Goal: Information Seeking & Learning: Learn about a topic

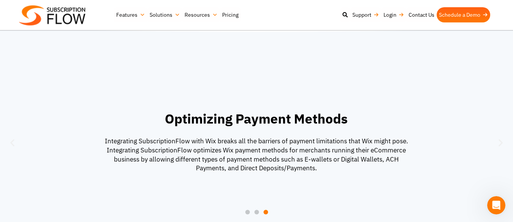
scroll to position [607, 0]
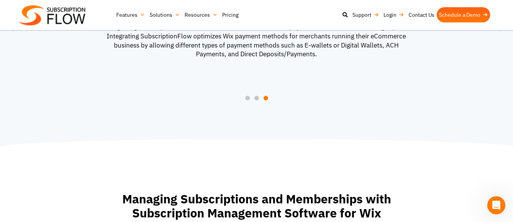
click at [247, 97] on span "Go to slide 1" at bounding box center [247, 98] width 5 height 5
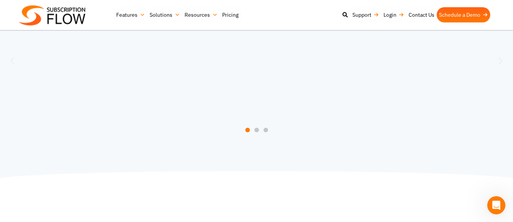
scroll to position [531, 0]
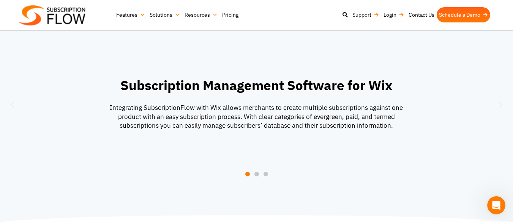
click at [256, 174] on span "Go to slide 2" at bounding box center [256, 174] width 5 height 5
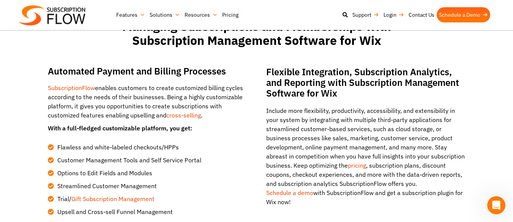
scroll to position [797, 0]
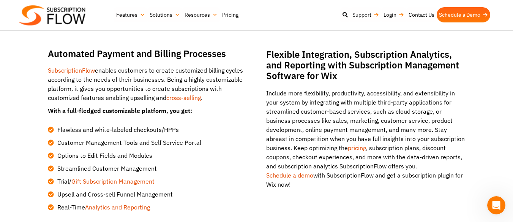
click at [232, 16] on link "Pricing" at bounding box center [230, 14] width 21 height 15
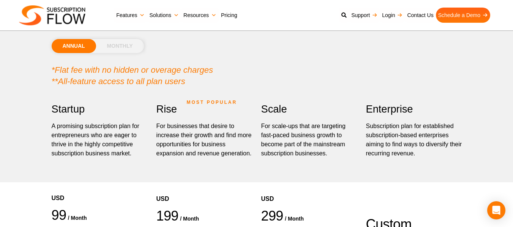
scroll to position [76, 0]
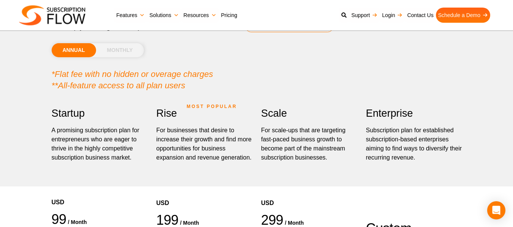
click at [132, 48] on li "MONTHLY" at bounding box center [120, 50] width 48 height 14
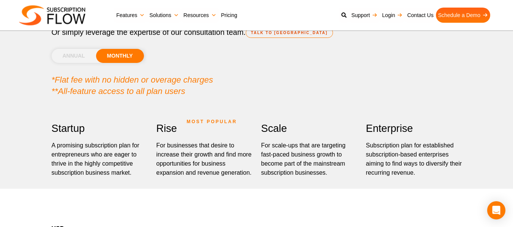
scroll to position [0, 0]
